Goal: Transaction & Acquisition: Purchase product/service

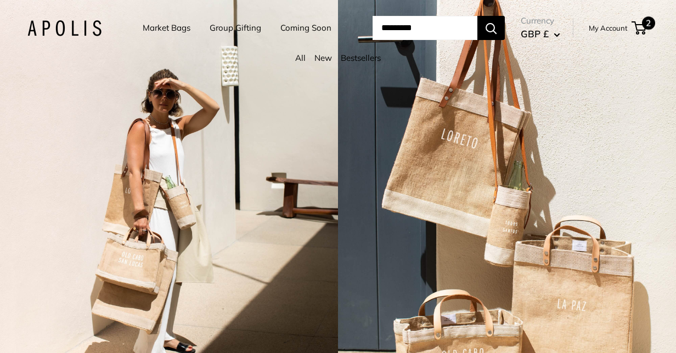
click at [652, 30] on span "2" at bounding box center [648, 22] width 13 height 13
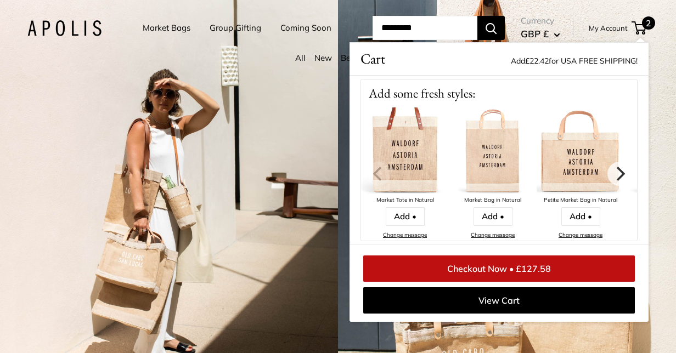
scroll to position [110, 0]
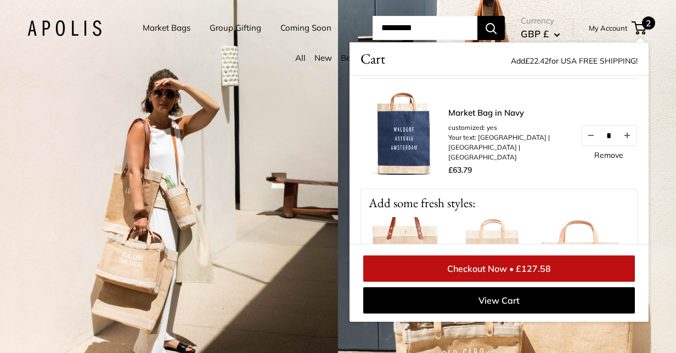
click at [420, 166] on img at bounding box center [404, 134] width 88 height 88
click at [504, 120] on link "Market Bag in Navy" at bounding box center [508, 113] width 121 height 13
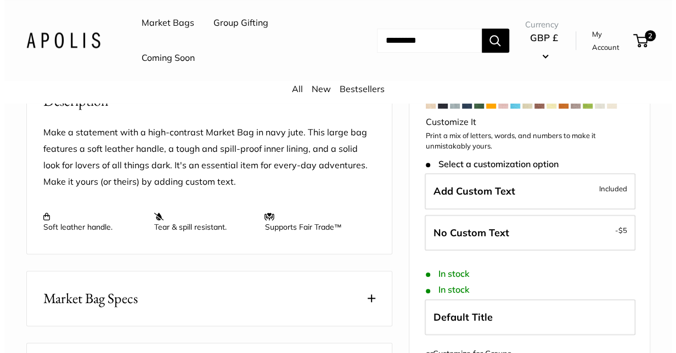
scroll to position [219, 0]
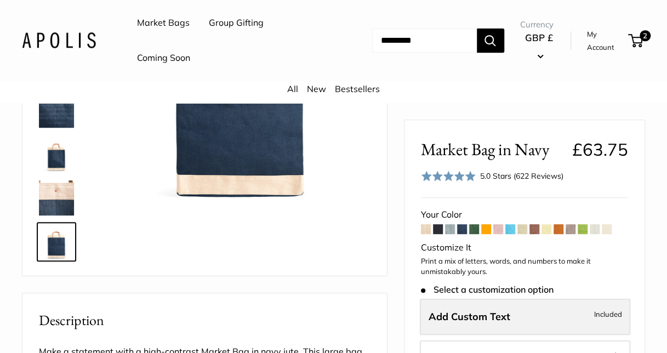
click at [552, 316] on label "Add Custom Text Included" at bounding box center [525, 317] width 211 height 36
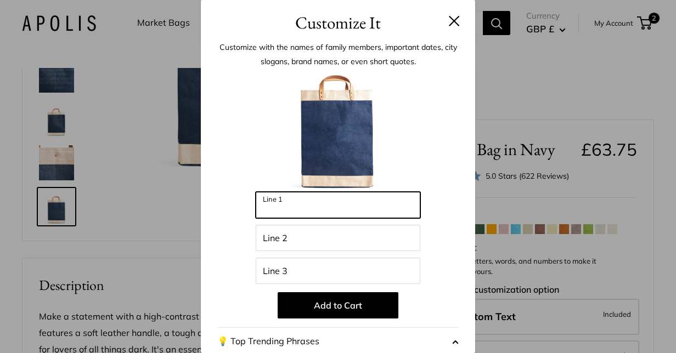
click at [365, 211] on input "Line 1" at bounding box center [338, 205] width 165 height 26
type input "*******"
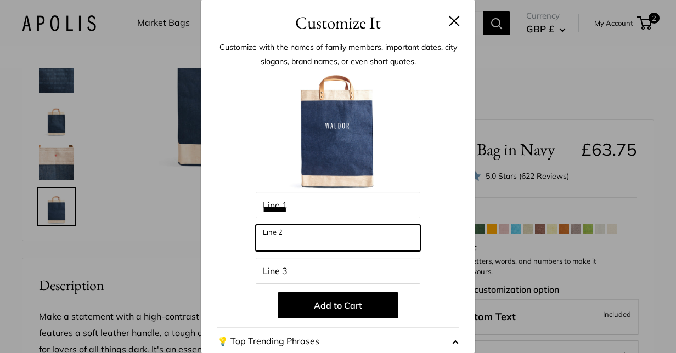
type input "*******"
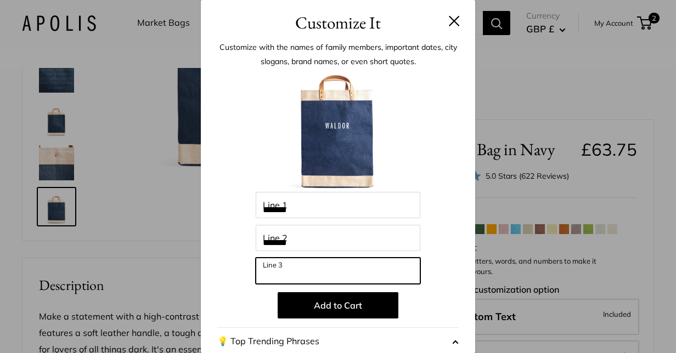
type input "*********"
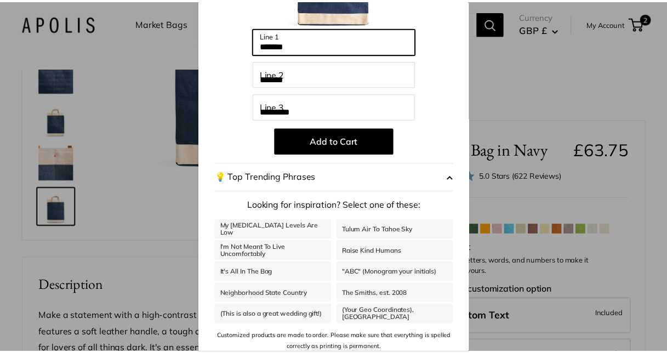
scroll to position [169, 0]
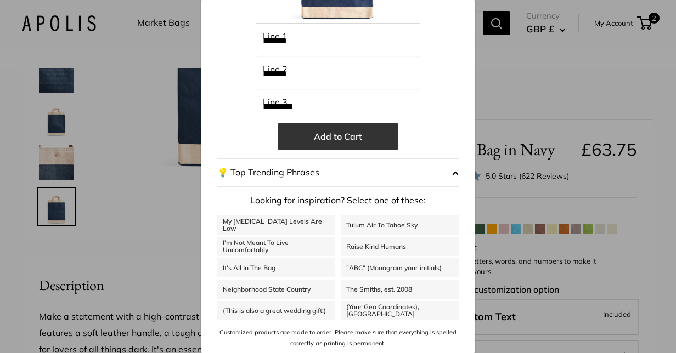
click at [353, 134] on button "Add to Cart" at bounding box center [338, 136] width 121 height 26
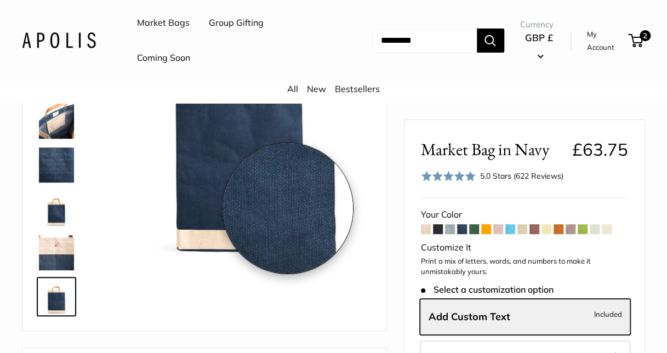
scroll to position [110, 0]
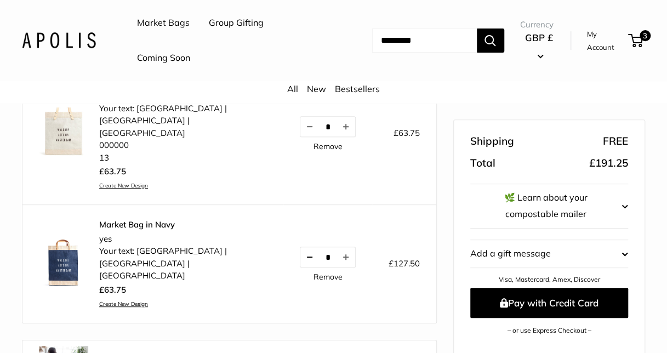
click at [301, 247] on button "Decrease quantity by 1" at bounding box center [310, 257] width 19 height 20
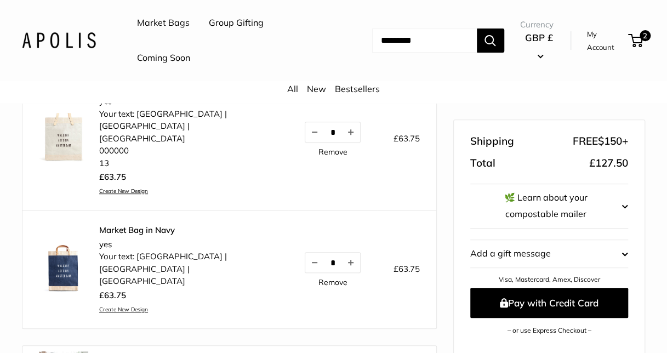
click at [56, 249] on img at bounding box center [63, 268] width 49 height 49
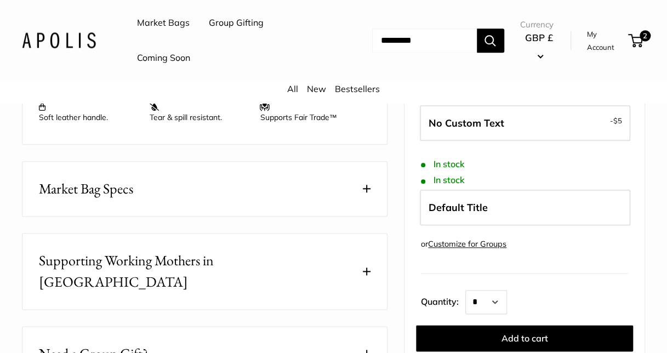
scroll to position [713, 0]
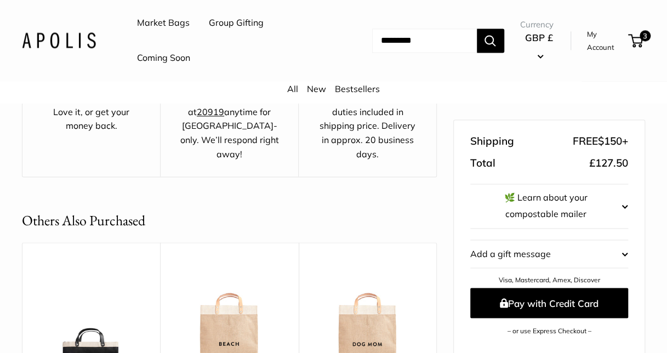
scroll to position [846, 0]
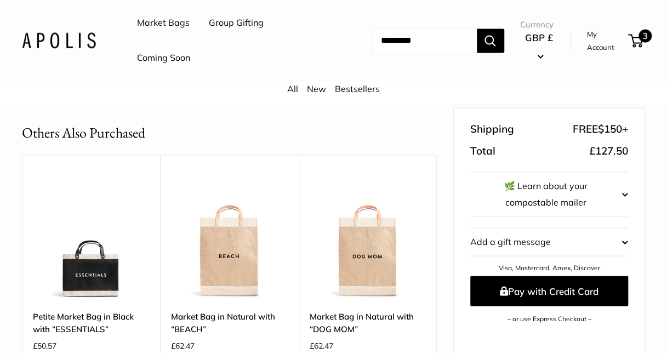
click at [643, 38] on span "3" at bounding box center [645, 35] width 13 height 13
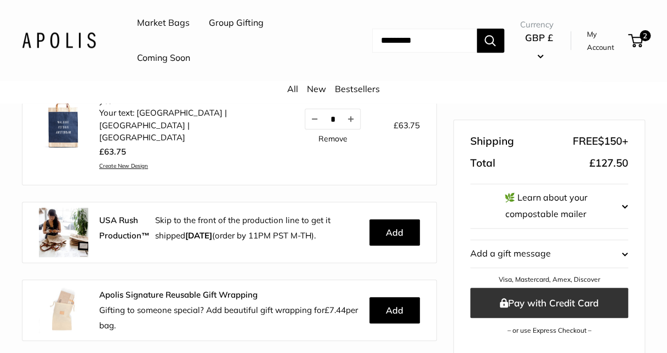
scroll to position [439, 0]
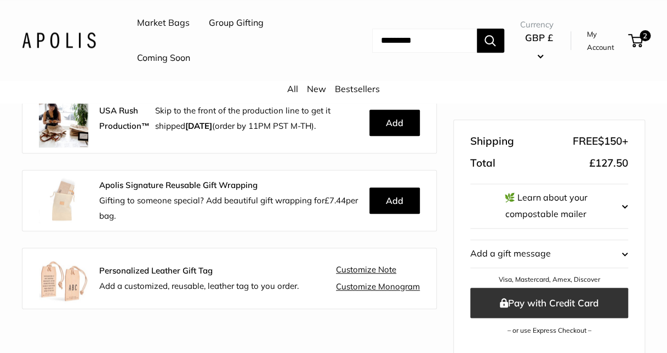
click at [567, 306] on button "Pay with Credit Card" at bounding box center [550, 303] width 158 height 30
